Goal: Task Accomplishment & Management: Manage account settings

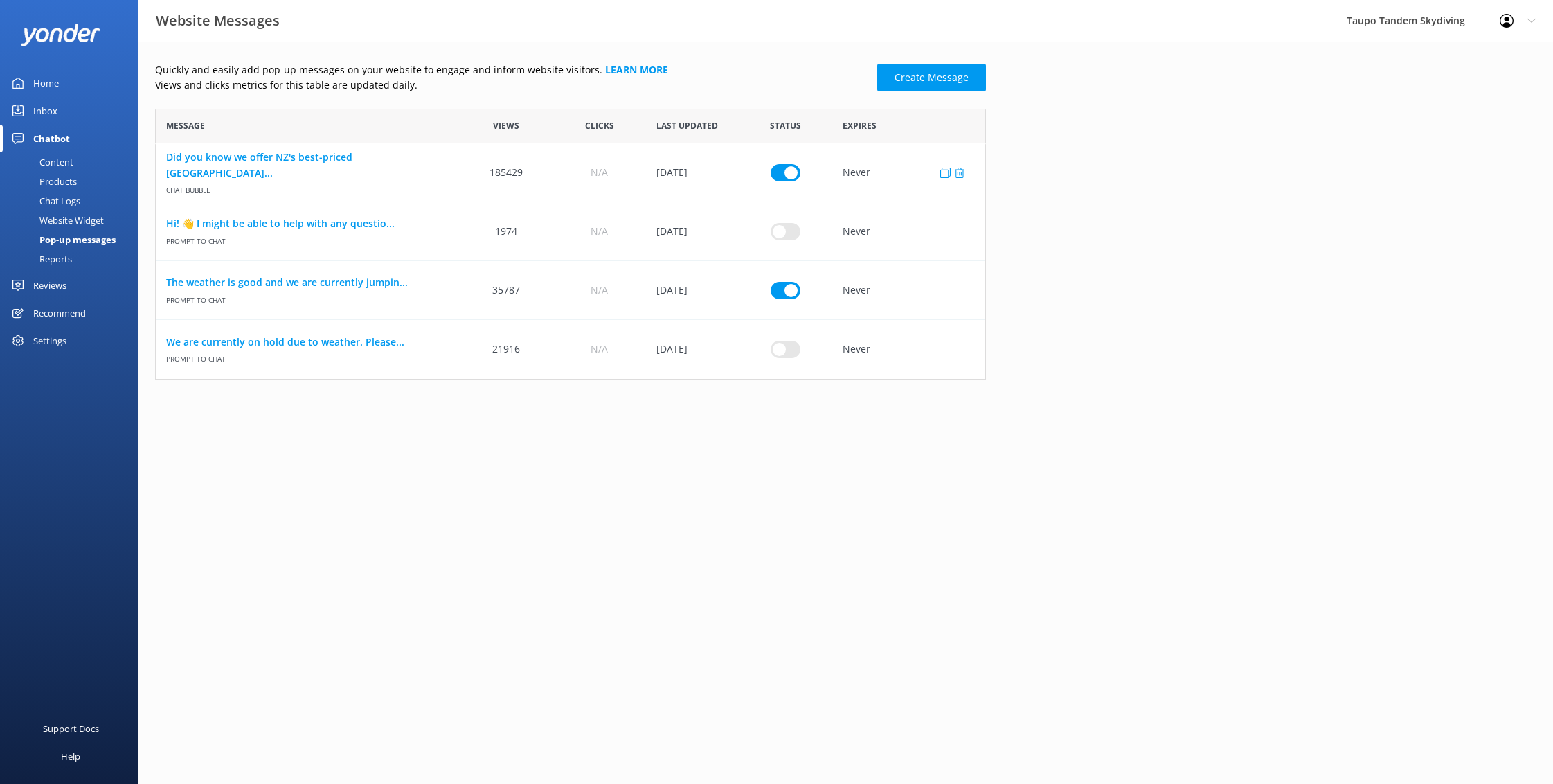
scroll to position [271, 831]
click at [790, 291] on input "row" at bounding box center [785, 289] width 30 height 17
checkbox input "false"
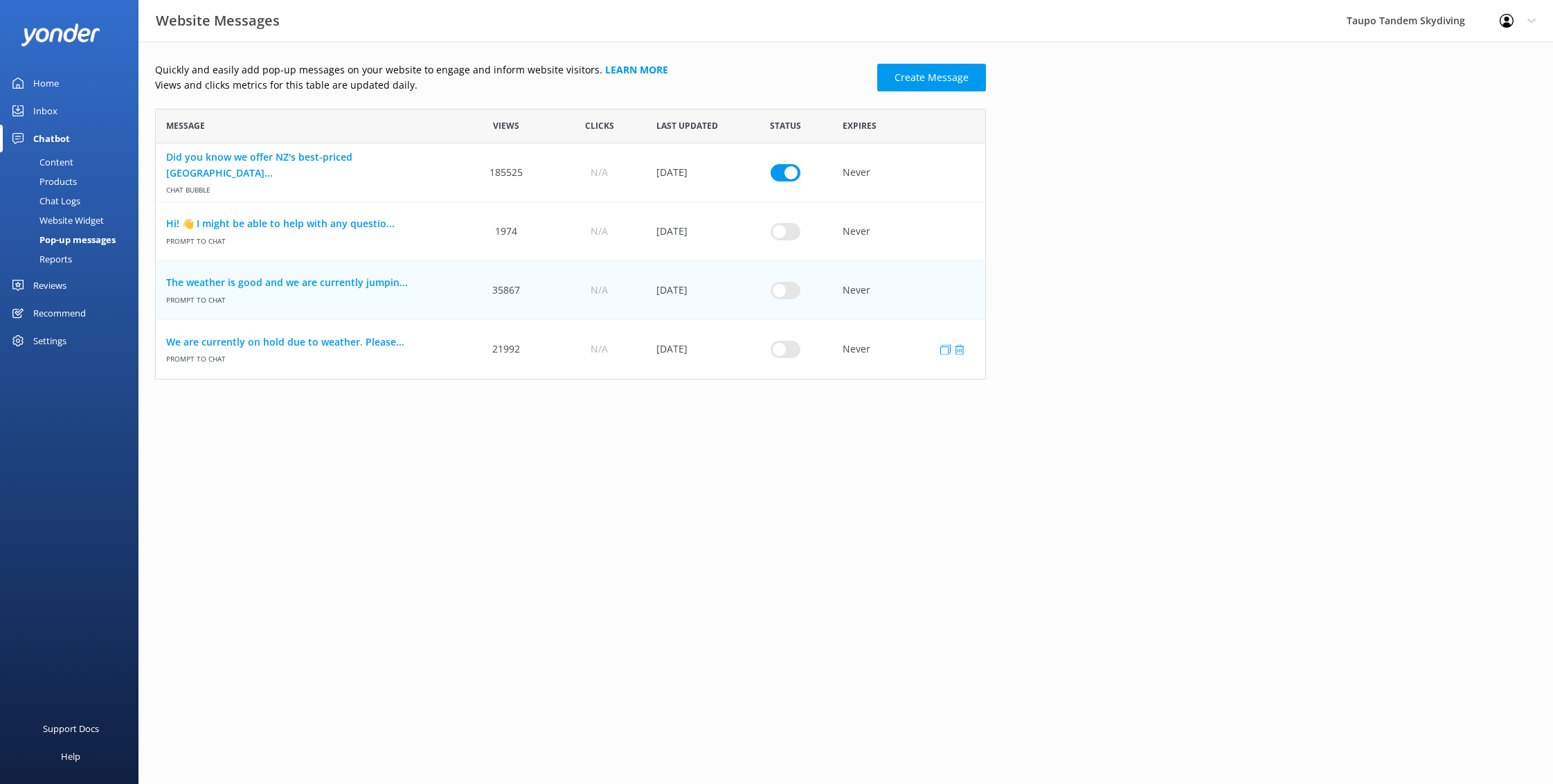
click at [786, 347] on input "row" at bounding box center [785, 349] width 30 height 17
checkbox input "true"
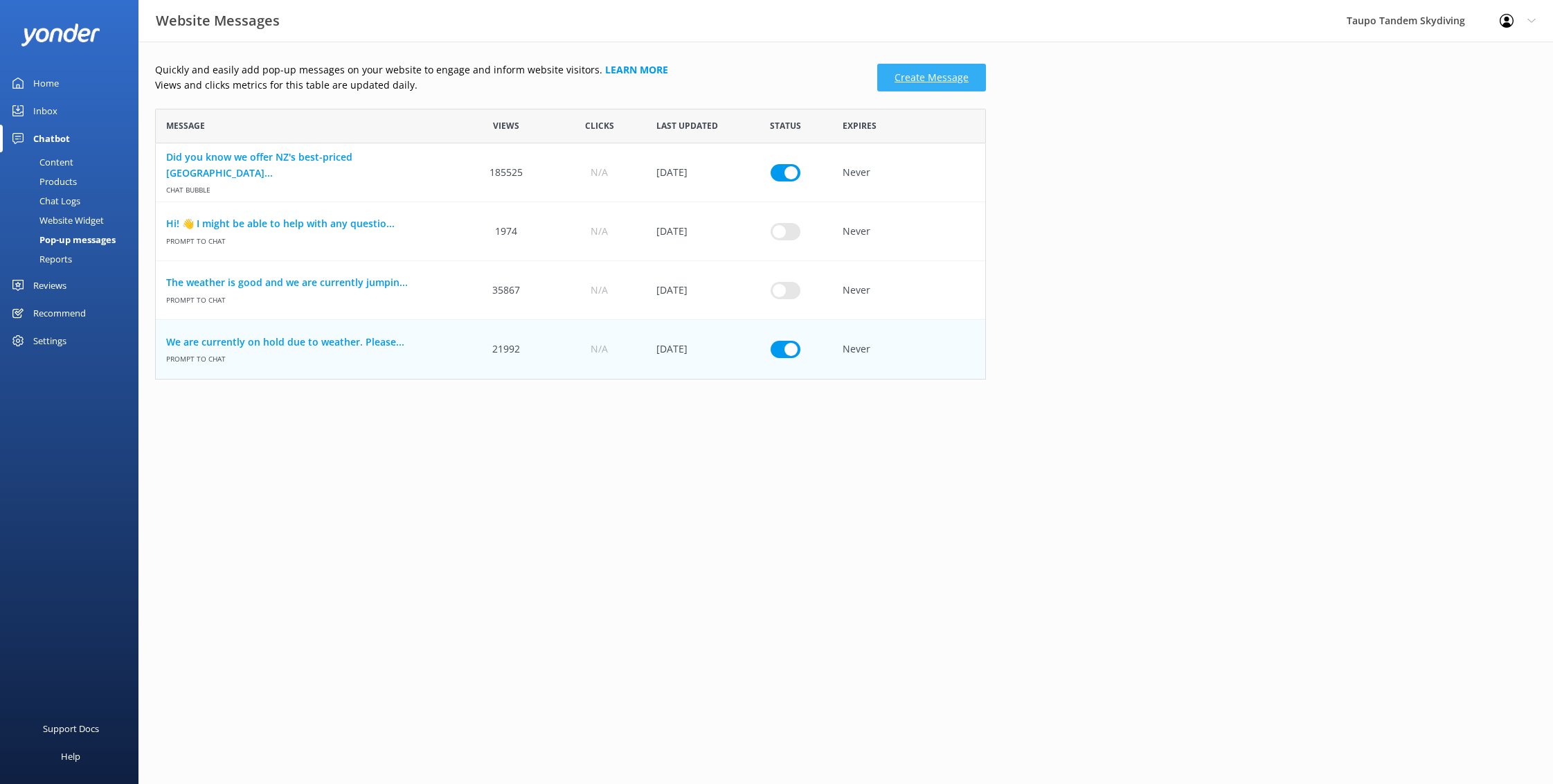
click at [946, 74] on link "Create Message" at bounding box center [932, 77] width 109 height 28
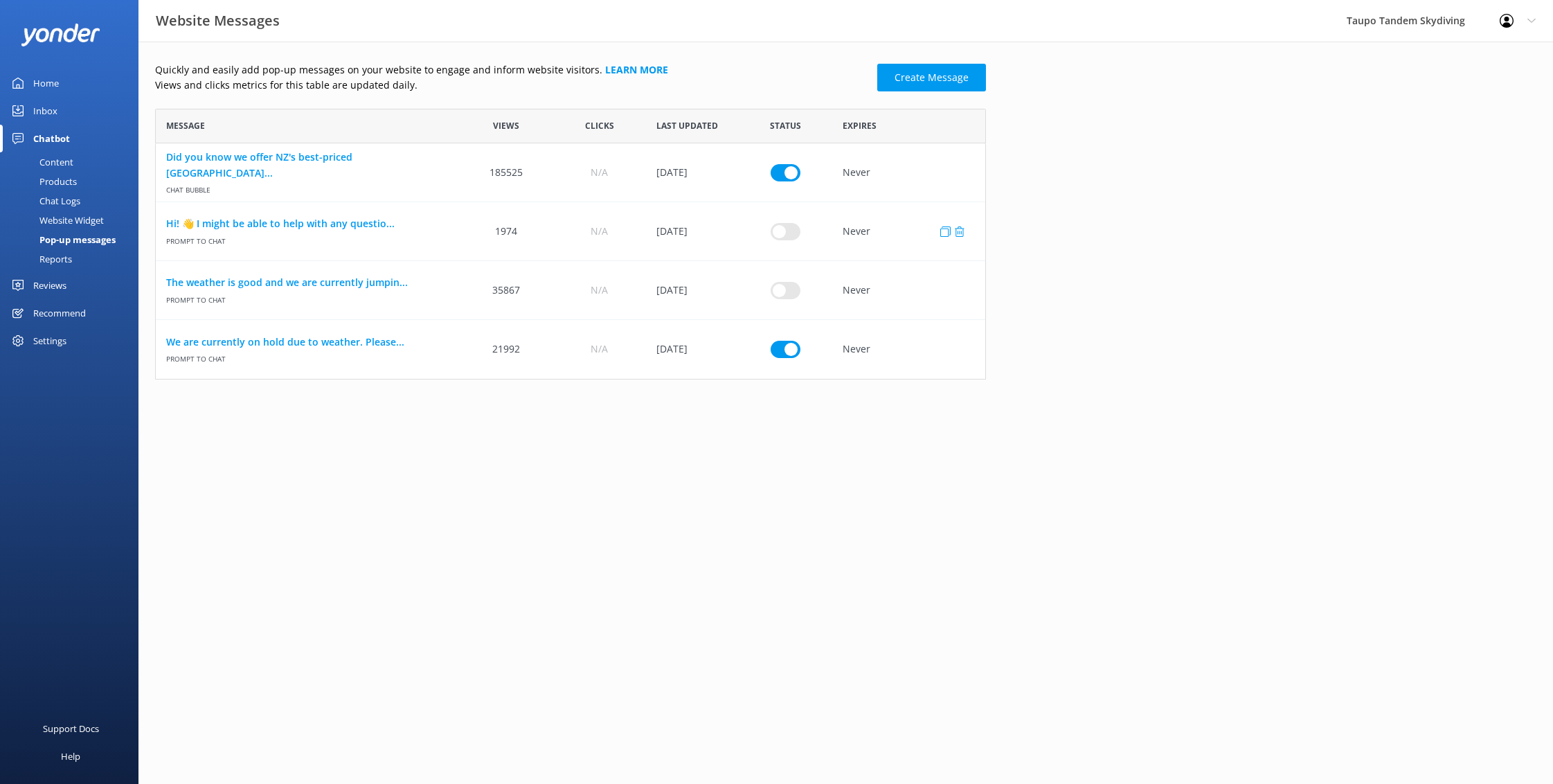
scroll to position [271, 831]
click at [363, 343] on link "We are currently on hold due to weather. Please..." at bounding box center [308, 342] width 283 height 15
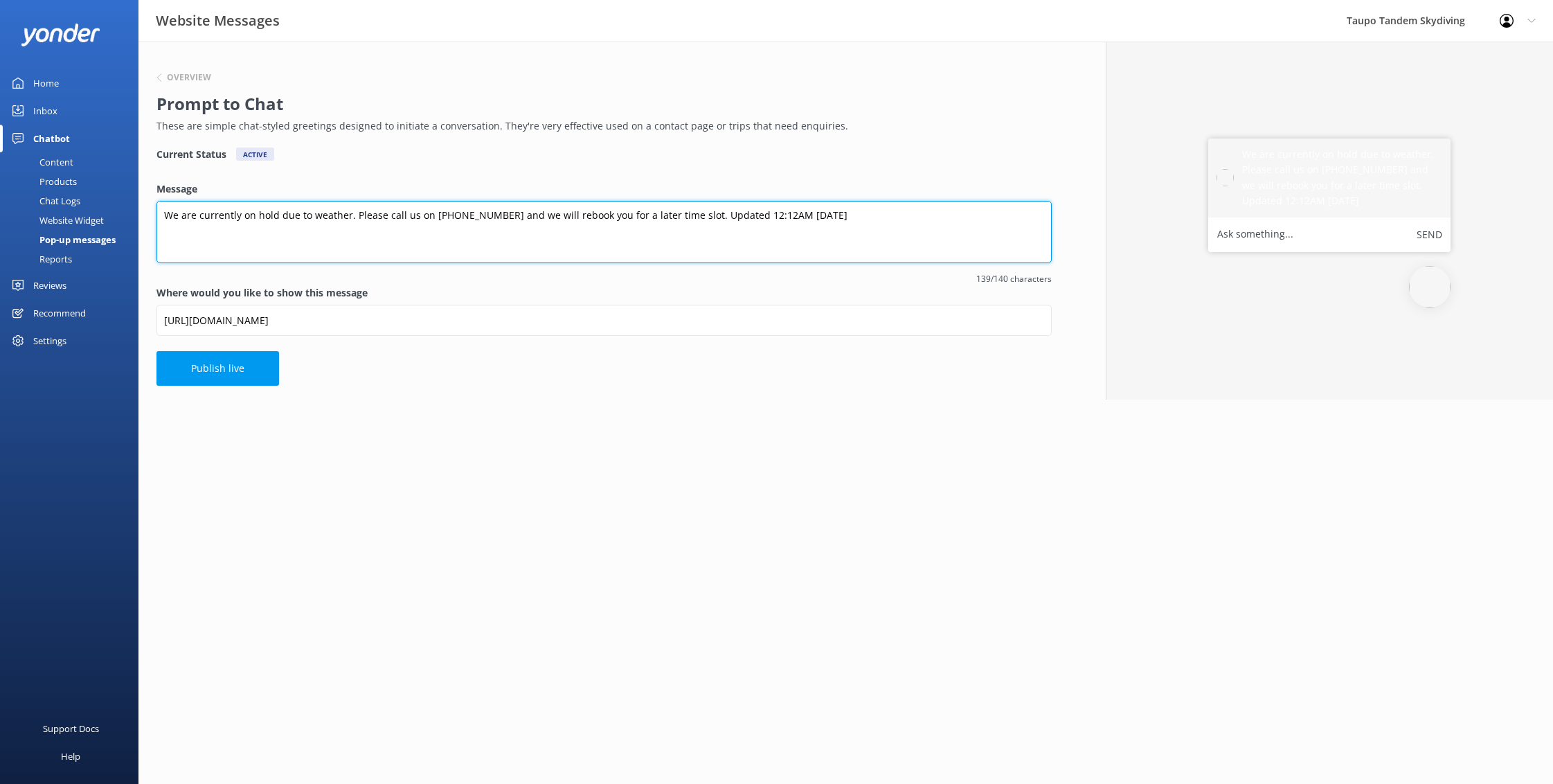
click at [784, 215] on textarea "We are currently on hold due to weather. Please call us on 0800826336 and we wi…" at bounding box center [604, 232] width 895 height 62
drag, startPoint x: 780, startPoint y: 213, endPoint x: 810, endPoint y: 222, distance: 31.3
click at [780, 213] on textarea "We are currently on hold due to weather. Please call us on 0800826336 and we wi…" at bounding box center [604, 232] width 895 height 62
drag, startPoint x: 765, startPoint y: 212, endPoint x: 769, endPoint y: 236, distance: 24.3
click at [765, 212] on textarea "We are currently on hold due to weather. Please call us on 0800826336 and we wi…" at bounding box center [604, 232] width 895 height 62
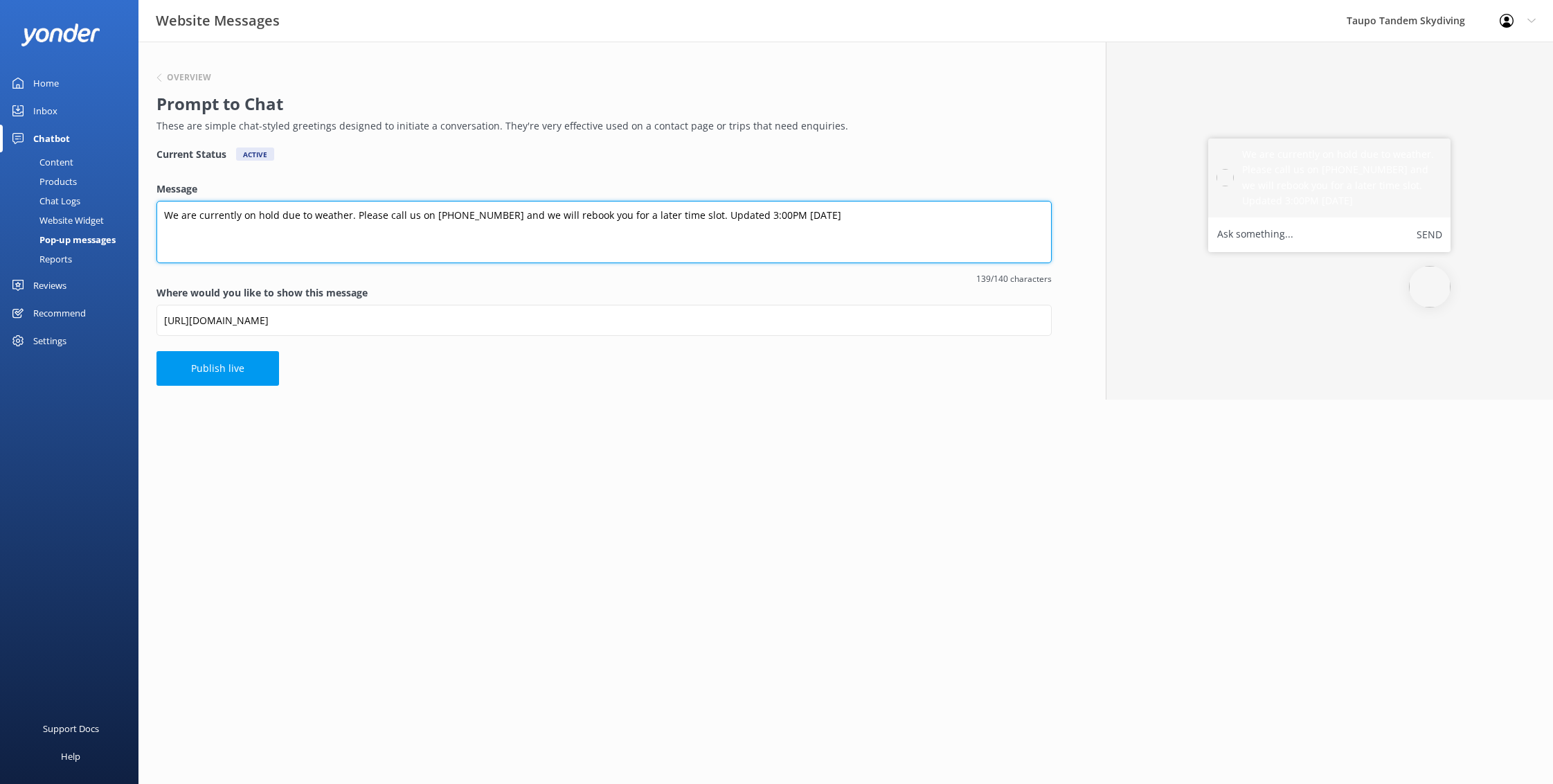
drag, startPoint x: 731, startPoint y: 212, endPoint x: 746, endPoint y: 249, distance: 39.9
click at [731, 213] on textarea "We are currently on hold due to weather. Please call us on 0800826336 and we wi…" at bounding box center [604, 232] width 895 height 62
click at [823, 221] on textarea "We are currently on hold due to weather. Please call us on 0800826336 and we wi…" at bounding box center [604, 232] width 895 height 62
type textarea "We are currently on hold due to weather. Please call us on 0800826336 and we wi…"
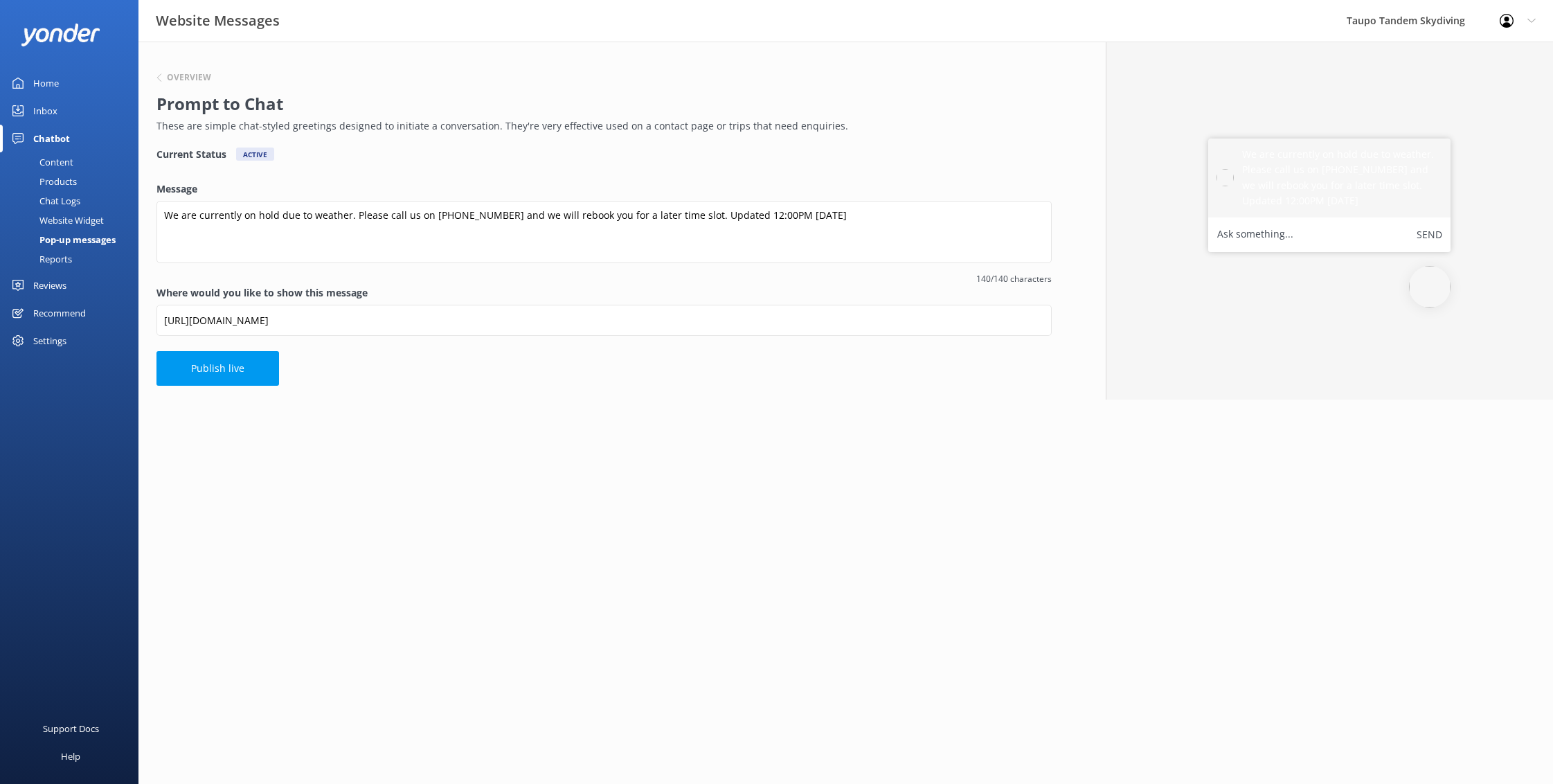
click at [257, 368] on button "Publish live" at bounding box center [218, 368] width 123 height 34
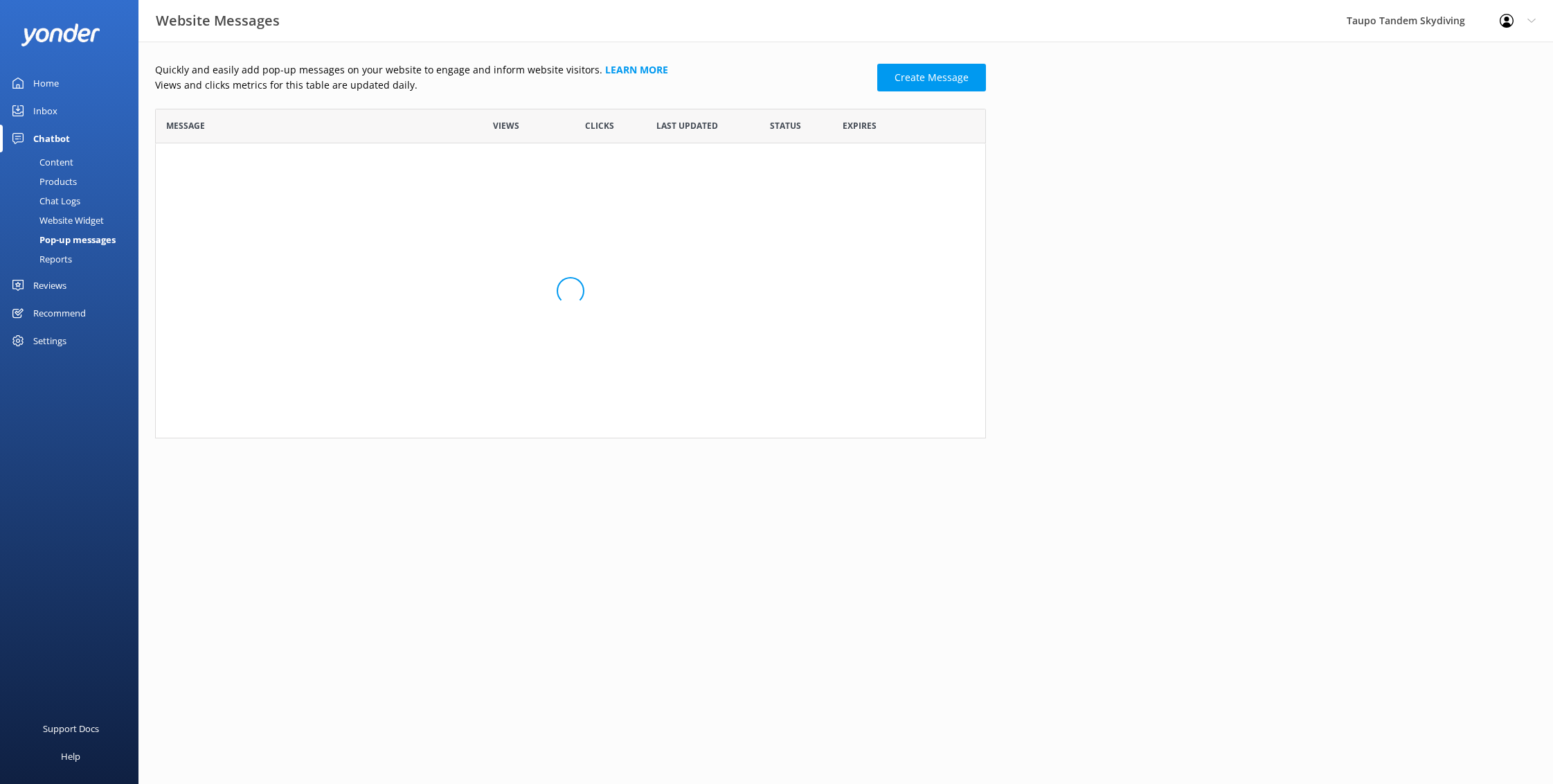
scroll to position [271, 831]
